Goal: Find specific page/section: Find specific page/section

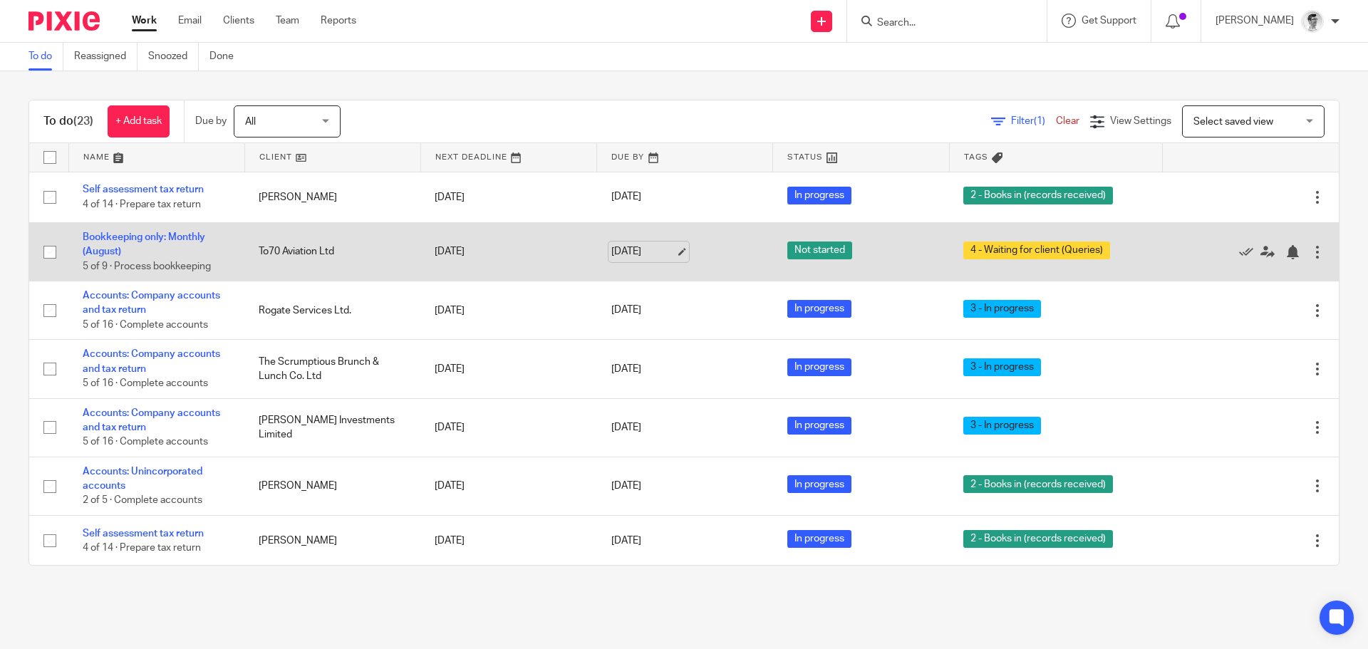
click at [638, 246] on link "[DATE]" at bounding box center [644, 251] width 64 height 15
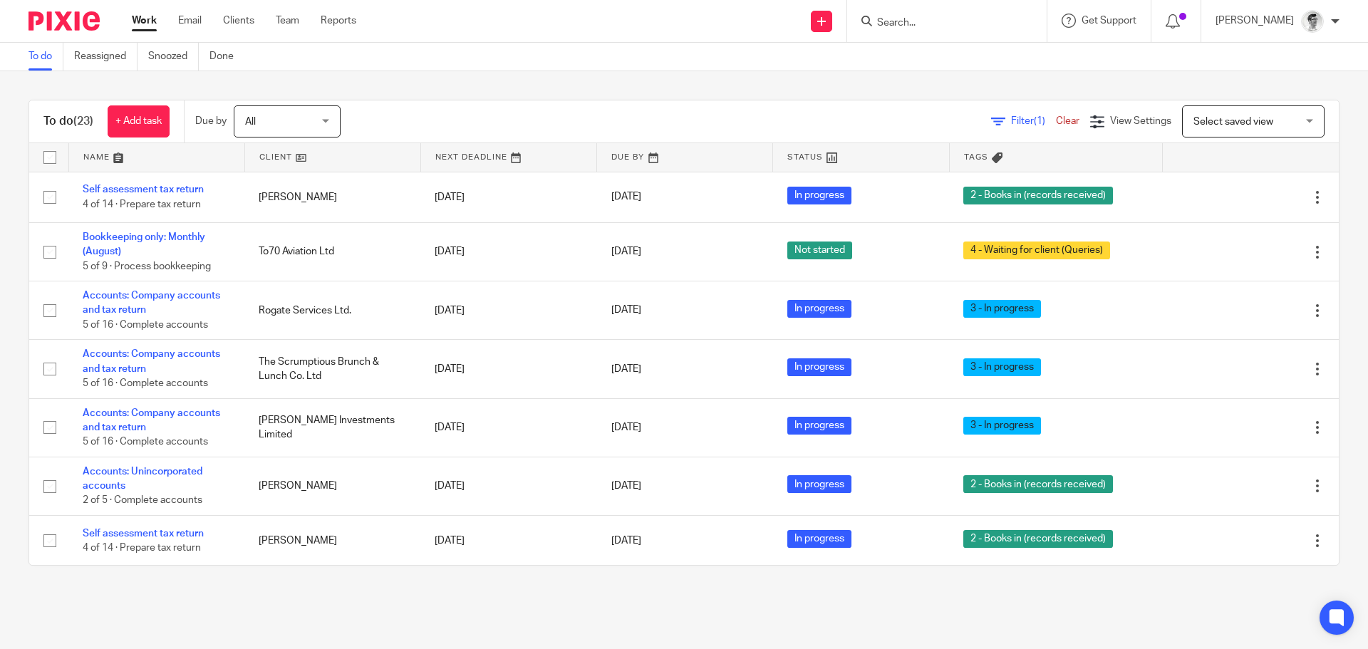
click at [955, 25] on input "Search" at bounding box center [940, 23] width 128 height 13
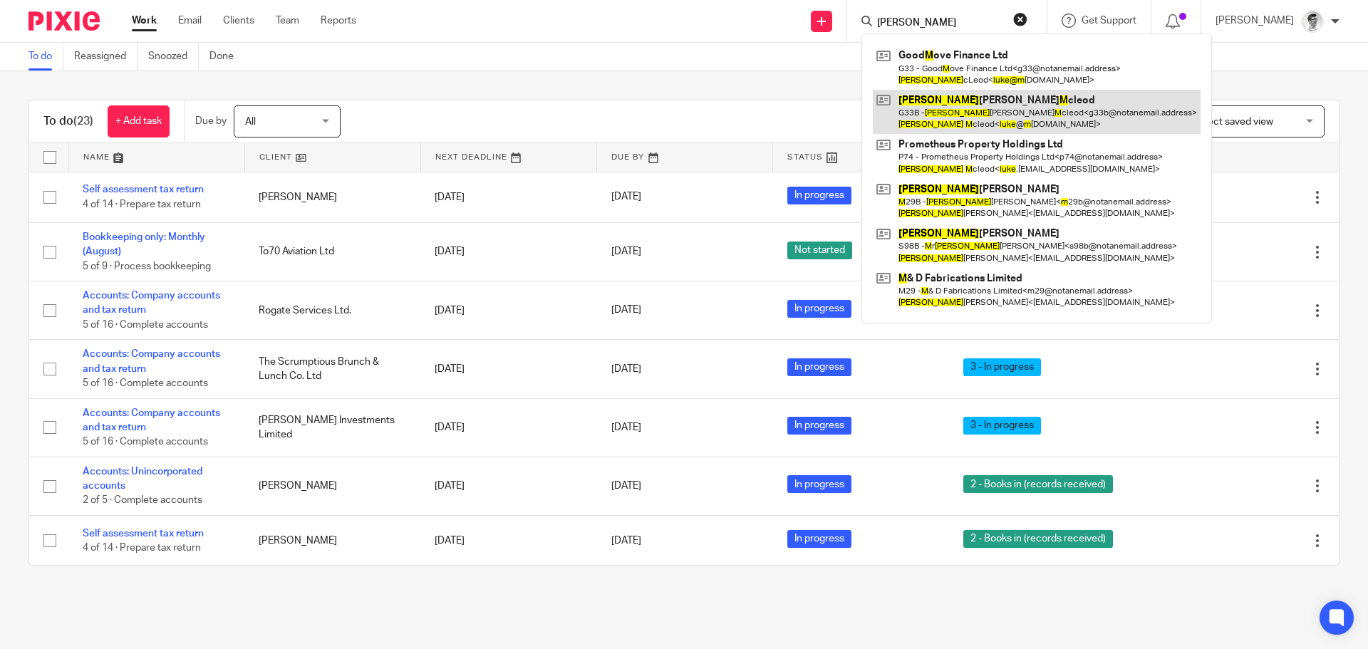
type input "luke m"
click at [1030, 110] on link at bounding box center [1037, 112] width 328 height 44
